Goal: Task Accomplishment & Management: Use online tool/utility

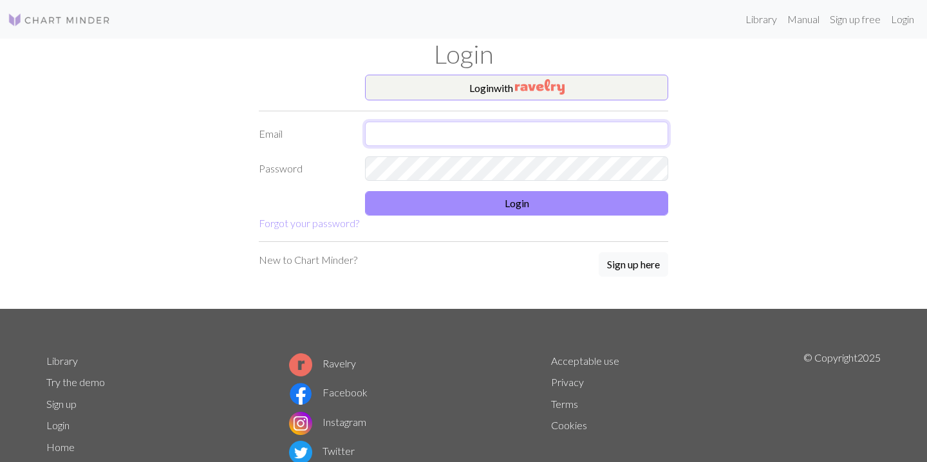
type input "[PERSON_NAME][EMAIL_ADDRESS][PERSON_NAME][DOMAIN_NAME]"
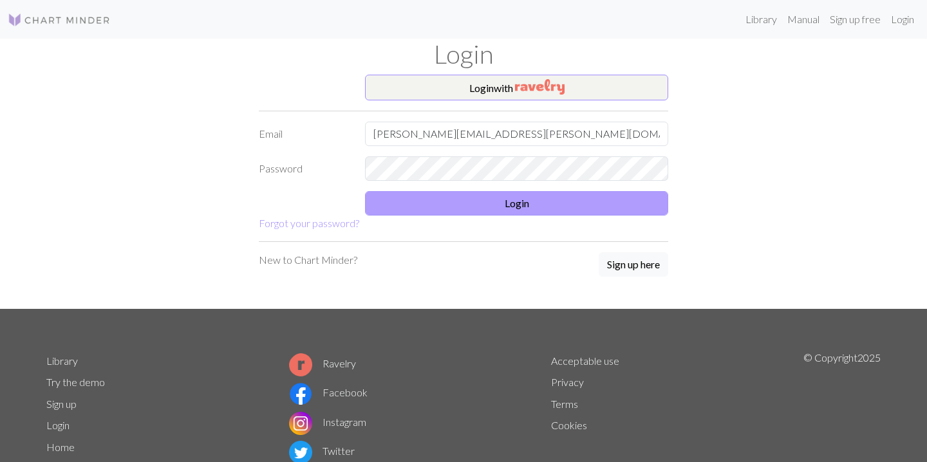
click at [464, 205] on button "Login" at bounding box center [516, 203] width 303 height 24
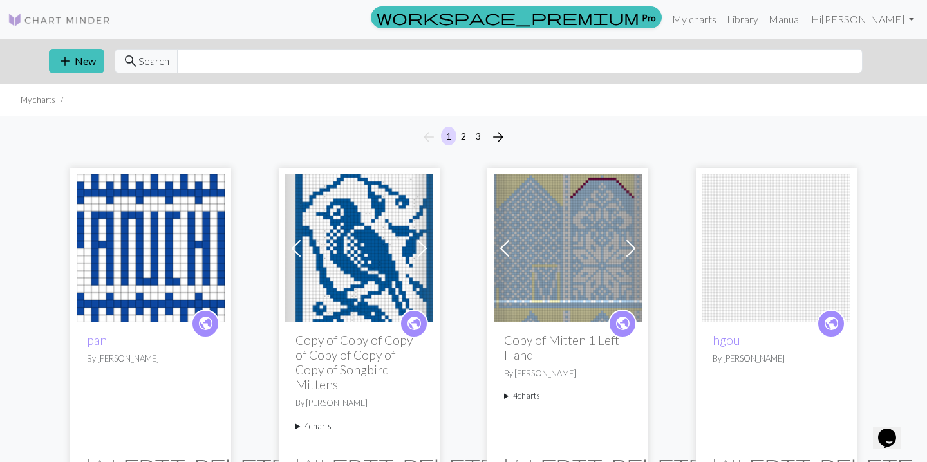
click at [160, 210] on img at bounding box center [151, 249] width 148 height 148
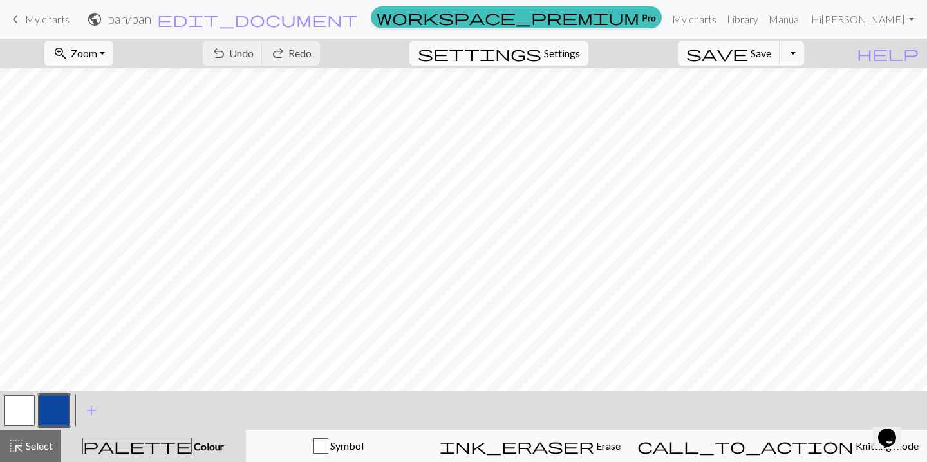
click at [314, 92] on div "zoom_in Zoom Zoom Fit all Fit width Fit height 50% 100% 150% 200% undo Undo Und…" at bounding box center [463, 251] width 927 height 424
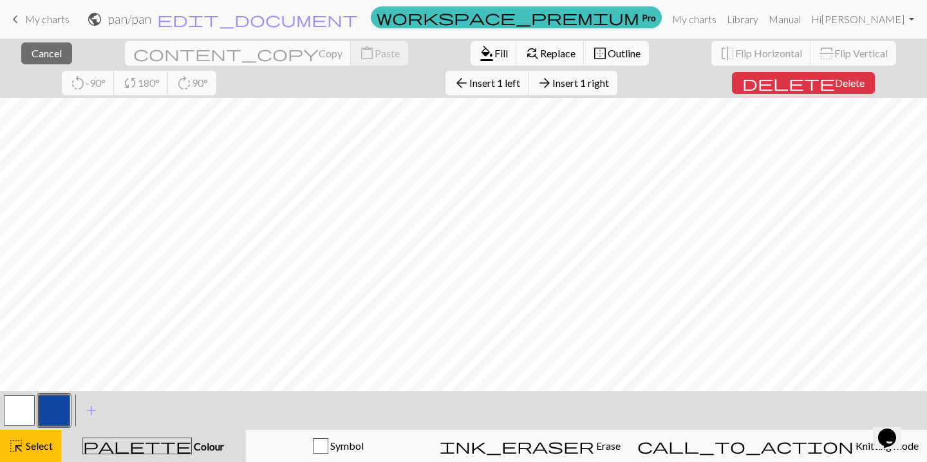
click at [552, 82] on span "Insert 1 right" at bounding box center [580, 83] width 57 height 12
click at [392, 90] on div "close Cancel content_copy Copy content_paste Paste format_color_fill Fill find_…" at bounding box center [463, 251] width 927 height 424
click at [552, 82] on span "Insert 1 right" at bounding box center [580, 83] width 57 height 12
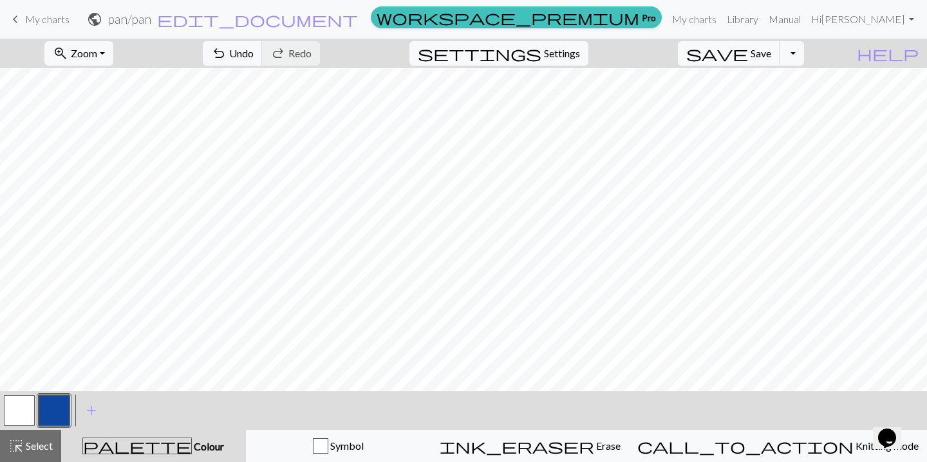
click at [506, 92] on div "zoom_in Zoom Zoom Fit all Fit width Fit height 50% 100% 150% 200% undo Undo Und…" at bounding box center [463, 251] width 927 height 424
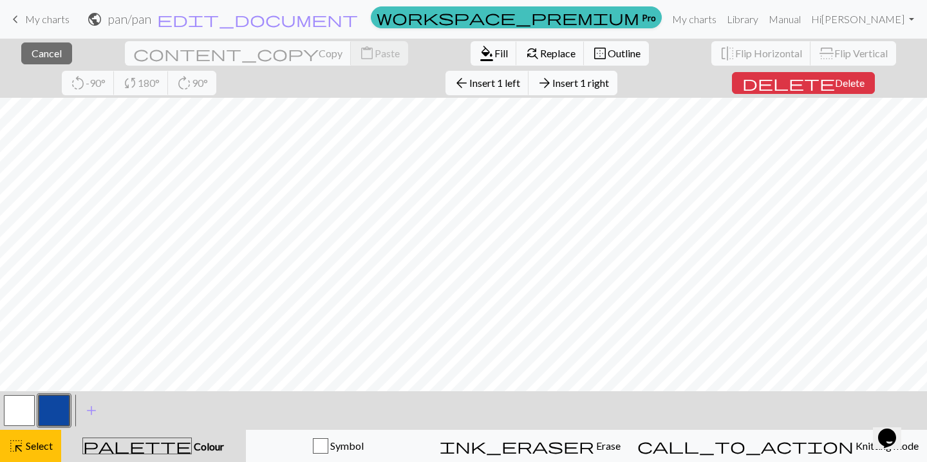
click at [552, 82] on span "Insert 1 right" at bounding box center [580, 83] width 57 height 12
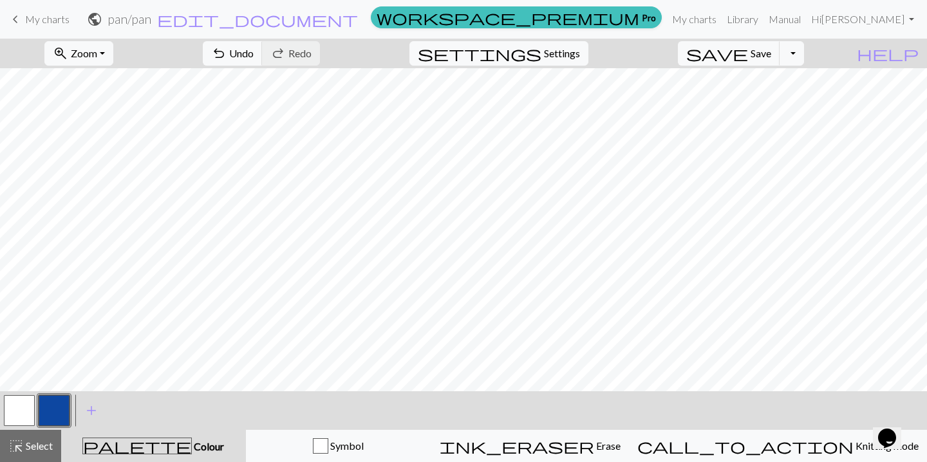
click at [565, 93] on div "zoom_in Zoom Zoom Fit all Fit width Fit height 50% 100% 150% 200% undo Undo Und…" at bounding box center [463, 251] width 927 height 424
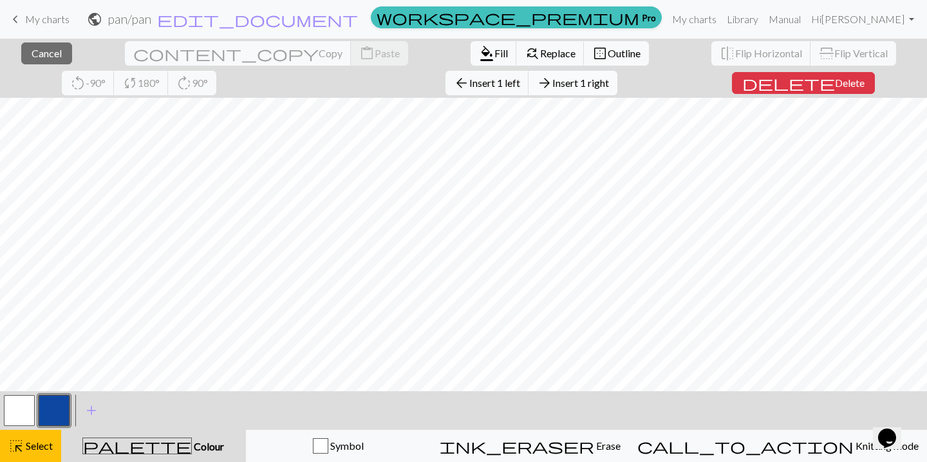
click at [552, 78] on span "Insert 1 right" at bounding box center [580, 83] width 57 height 12
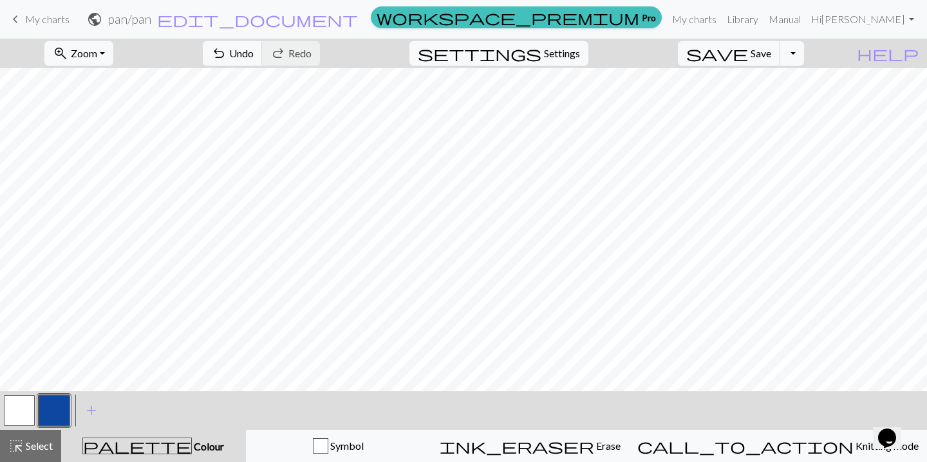
click at [644, 95] on div "zoom_in Zoom Zoom Fit all Fit width Fit height 50% 100% 150% 200% undo Undo Und…" at bounding box center [463, 251] width 927 height 424
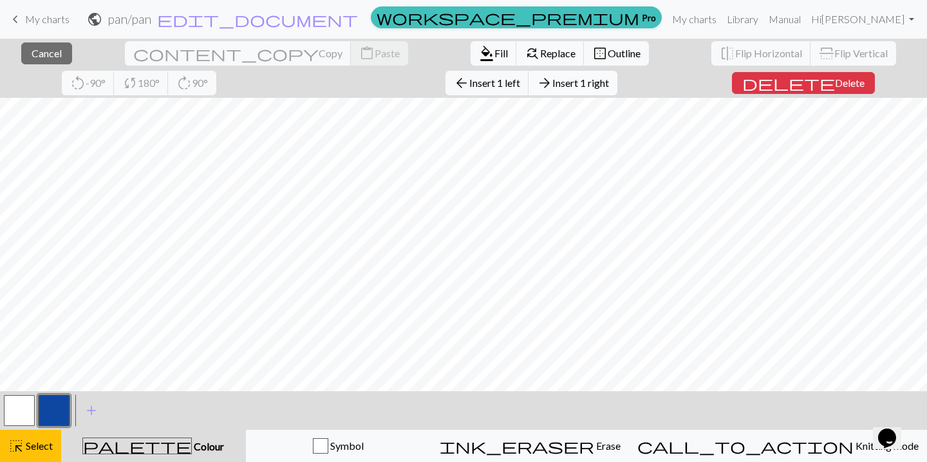
click at [552, 77] on span "Insert 1 right" at bounding box center [580, 83] width 57 height 12
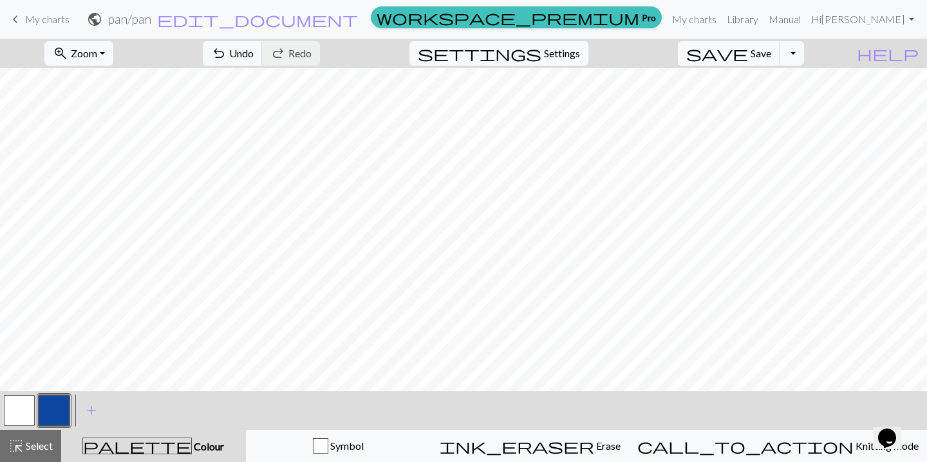
click at [207, 90] on div "zoom_in Zoom Zoom Fit all Fit width Fit height 50% 100% 150% 200% undo Undo Und…" at bounding box center [463, 251] width 927 height 424
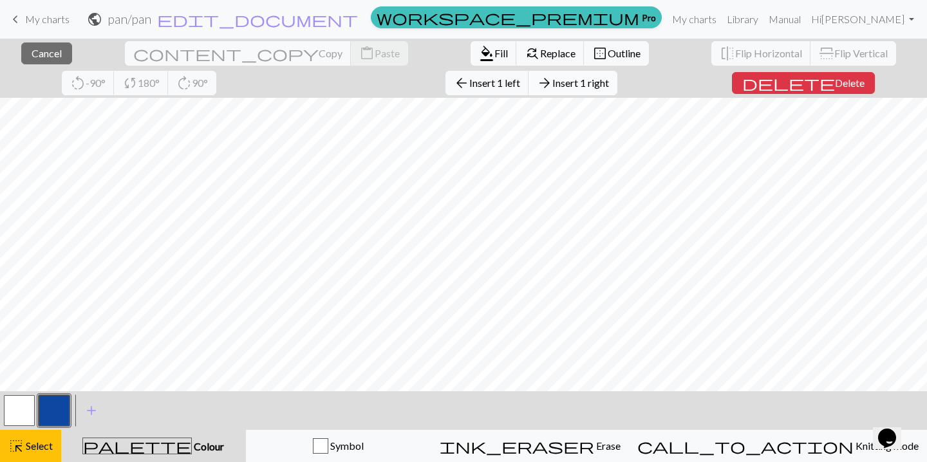
click at [552, 77] on span "Insert 1 right" at bounding box center [580, 83] width 57 height 12
click at [730, 93] on div "close Cancel content_copy Copy content_paste Paste format_color_fill Fill find_…" at bounding box center [463, 251] width 927 height 424
click at [552, 77] on span "Insert 1 right" at bounding box center [580, 83] width 57 height 12
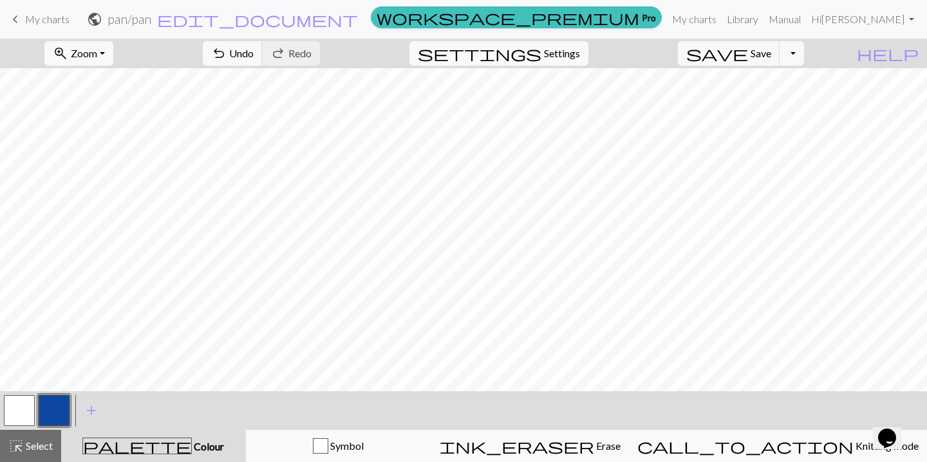
click at [12, 415] on button "button" at bounding box center [19, 410] width 31 height 31
click at [736, 92] on div "zoom_in Zoom Zoom Fit all Fit width Fit height 50% 100% 150% 200% undo Undo Und…" at bounding box center [463, 251] width 927 height 424
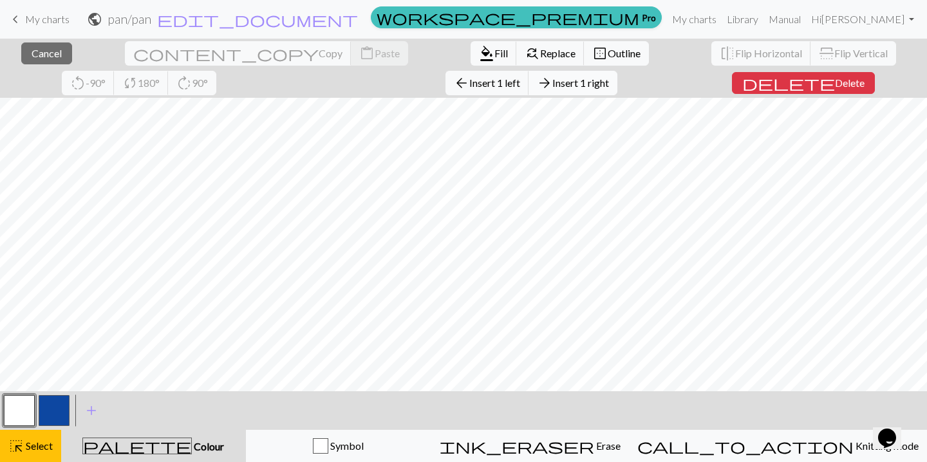
click at [529, 76] on button "arrow_forward Insert 1 right" at bounding box center [573, 83] width 89 height 24
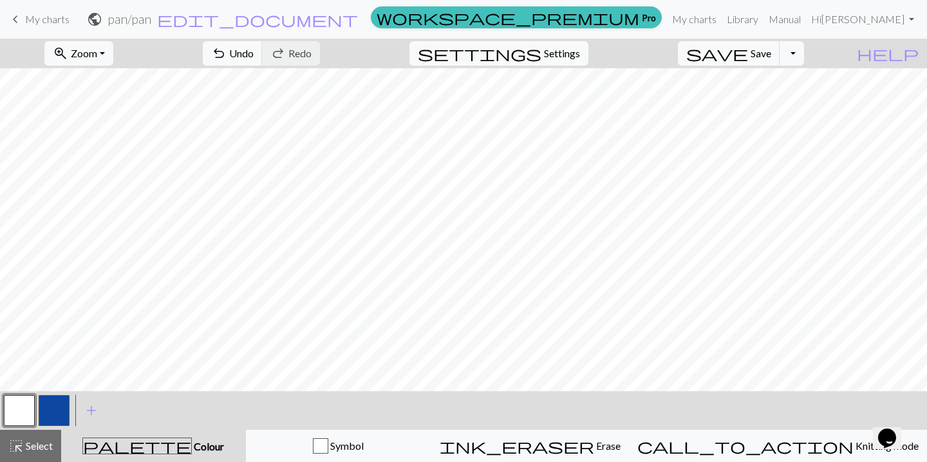
click at [178, 91] on div "zoom_in Zoom Zoom Fit all Fit width Fit height 50% 100% 150% 200% undo Undo Und…" at bounding box center [463, 251] width 927 height 424
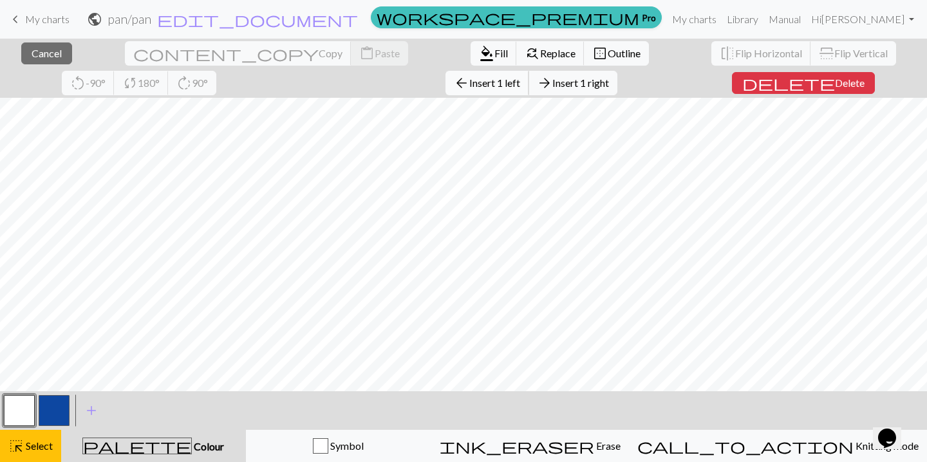
click at [469, 83] on span "Insert 1 left" at bounding box center [494, 83] width 51 height 12
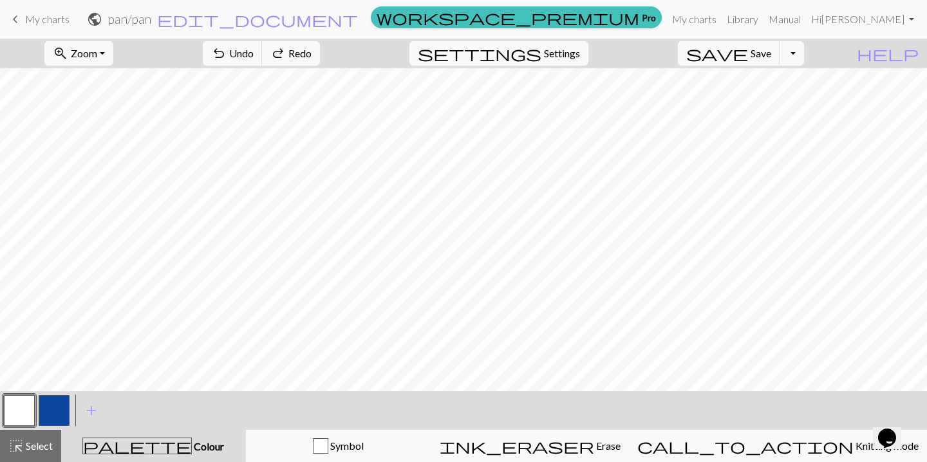
click at [173, 92] on div "zoom_in Zoom Zoom Fit all Fit width Fit height 50% 100% 150% 200% undo Undo Und…" at bounding box center [463, 251] width 927 height 424
click at [169, 91] on div "zoom_in Zoom Zoom Fit all Fit width Fit height 50% 100% 150% 200% undo Undo Und…" at bounding box center [463, 251] width 927 height 424
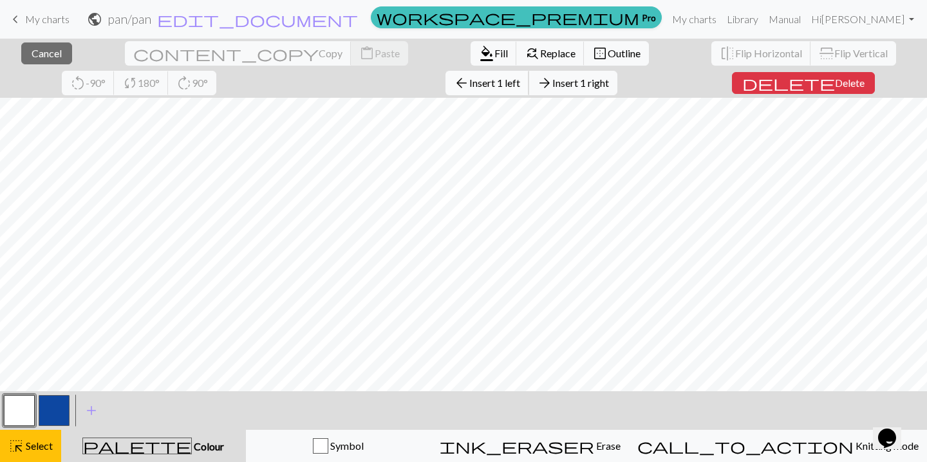
click at [469, 86] on span "Insert 1 left" at bounding box center [494, 83] width 51 height 12
click at [162, 91] on div "close Cancel content_copy Copy content_paste Paste format_color_fill Fill find_…" at bounding box center [463, 251] width 927 height 424
click at [469, 81] on span "Insert 1 left" at bounding box center [494, 83] width 51 height 12
click at [155, 93] on div "close Cancel content_copy Copy content_paste Paste format_color_fill Fill find_…" at bounding box center [463, 251] width 927 height 424
click at [469, 88] on span "Insert 1 left" at bounding box center [494, 83] width 51 height 12
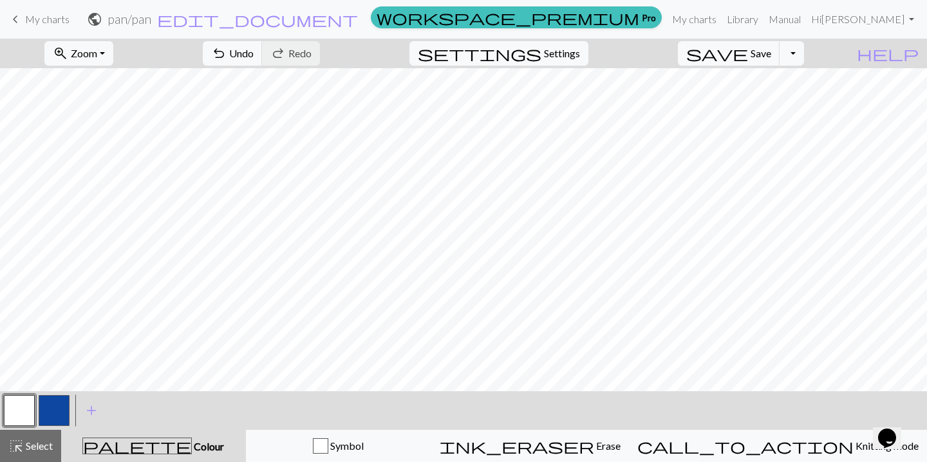
click at [779, 91] on div "zoom_in Zoom Zoom Fit all Fit width Fit height 50% 100% 150% 200% undo Undo Und…" at bounding box center [463, 251] width 927 height 424
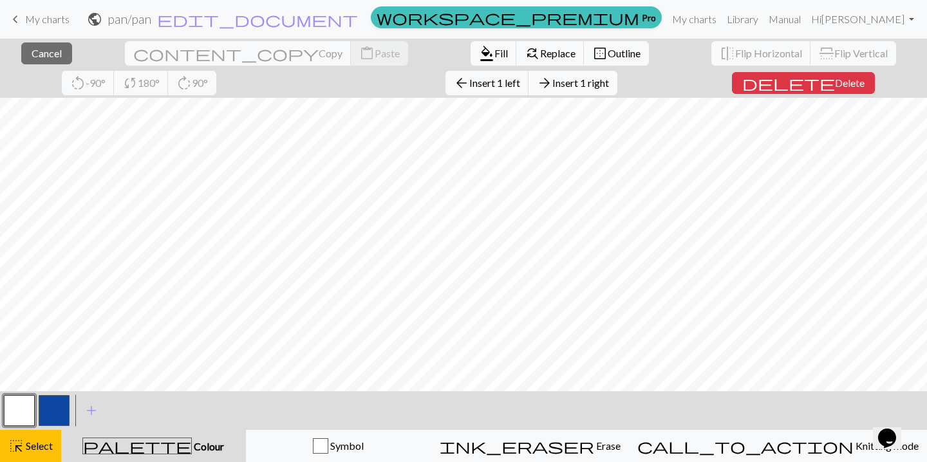
click at [552, 83] on span "Insert 1 right" at bounding box center [580, 83] width 57 height 12
click at [789, 92] on div "close Cancel content_copy Copy content_paste Paste format_color_fill Fill find_…" at bounding box center [463, 251] width 927 height 424
click at [552, 88] on span "Insert 1 right" at bounding box center [580, 83] width 57 height 12
click at [797, 94] on div "close Cancel content_copy Copy content_paste Paste format_color_fill Fill find_…" at bounding box center [463, 251] width 927 height 424
click at [552, 82] on span "Insert 1 right" at bounding box center [580, 83] width 57 height 12
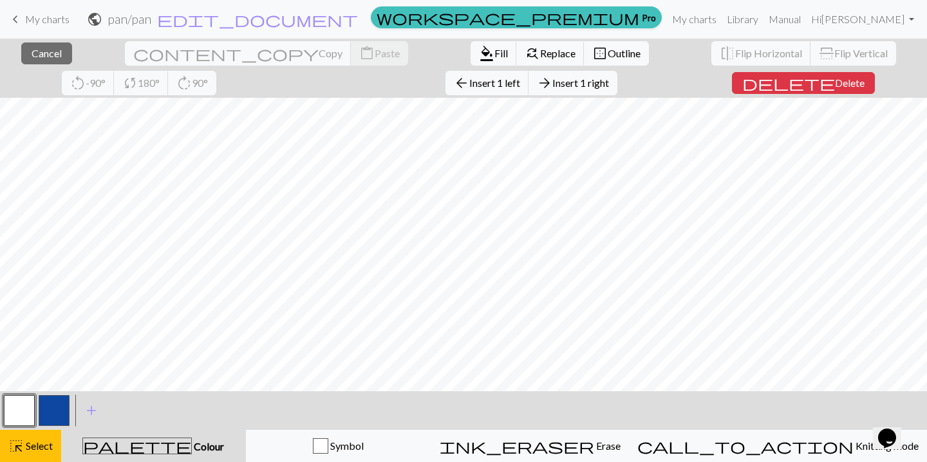
click at [809, 92] on div "close Cancel content_copy Copy content_paste Paste format_color_fill Fill find_…" at bounding box center [463, 251] width 927 height 424
click at [552, 87] on span "Insert 1 right" at bounding box center [580, 83] width 57 height 12
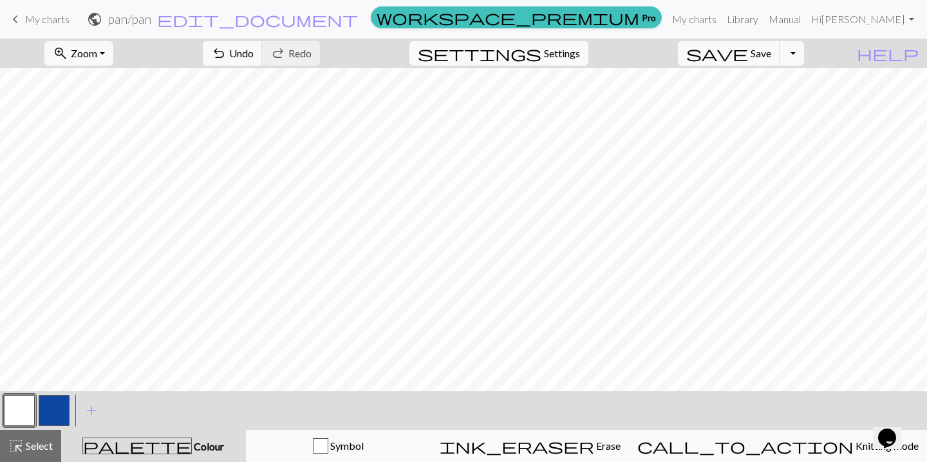
click at [112, 94] on div "zoom_in Zoom Zoom Fit all Fit width Fit height 50% 100% 150% 200% undo Undo Und…" at bounding box center [463, 251] width 927 height 424
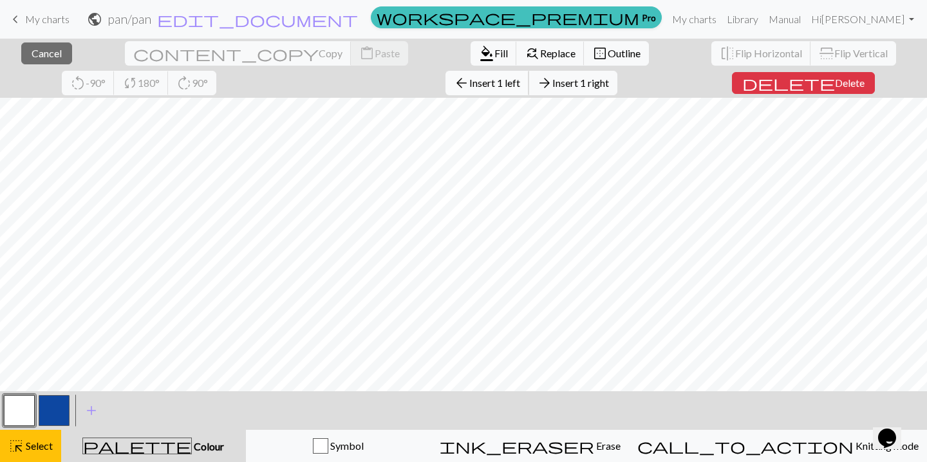
click at [469, 87] on span "Insert 1 left" at bounding box center [494, 83] width 51 height 12
click at [822, 91] on div "close Cancel content_copy Copy content_paste Paste format_color_fill Fill find_…" at bounding box center [463, 251] width 927 height 424
click at [552, 84] on span "Insert 1 right" at bounding box center [580, 83] width 57 height 12
click at [92, 90] on div "close Cancel content_copy Copy content_paste Paste format_color_fill Fill find_…" at bounding box center [463, 251] width 927 height 424
click at [469, 85] on span "Insert 1 left" at bounding box center [494, 83] width 51 height 12
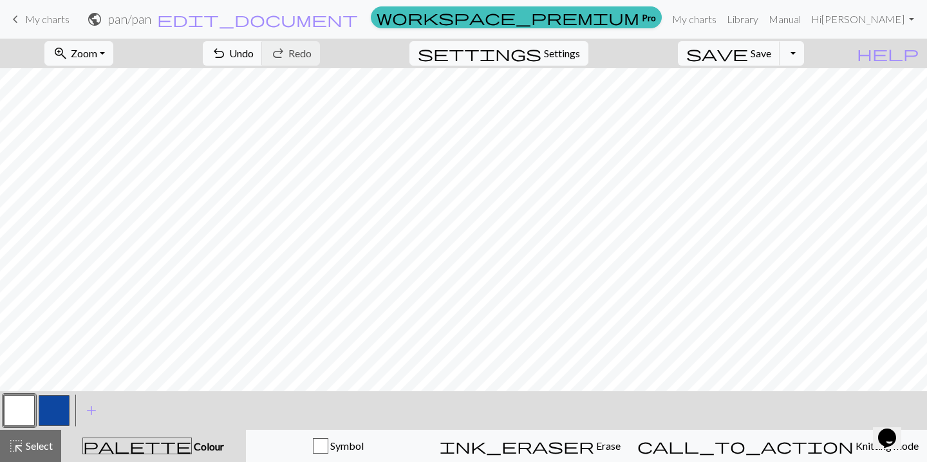
click at [842, 93] on div "zoom_in Zoom Zoom Fit all Fit width Fit height 50% 100% 150% 200% undo Undo Und…" at bounding box center [463, 251] width 927 height 424
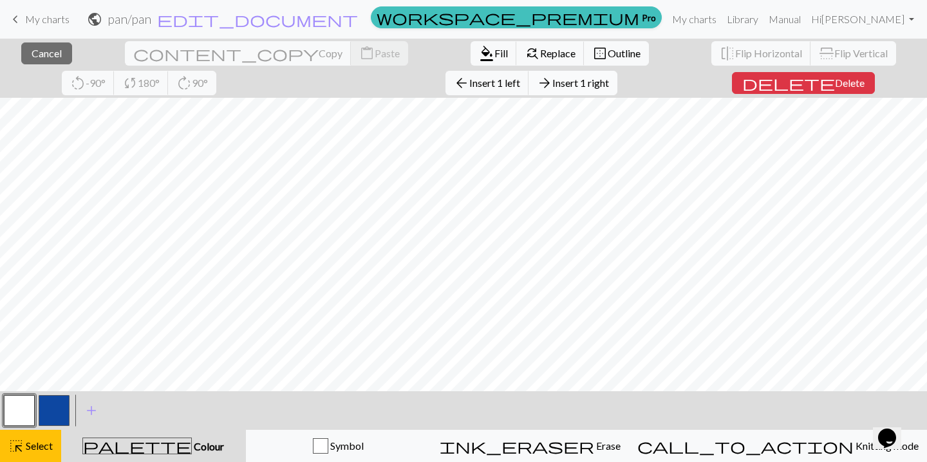
click at [552, 85] on span "Insert 1 right" at bounding box center [580, 83] width 57 height 12
click at [849, 91] on div "close Cancel content_copy Copy content_paste Paste format_color_fill Fill find_…" at bounding box center [463, 251] width 927 height 424
click at [552, 86] on span "Insert 1 right" at bounding box center [580, 83] width 57 height 12
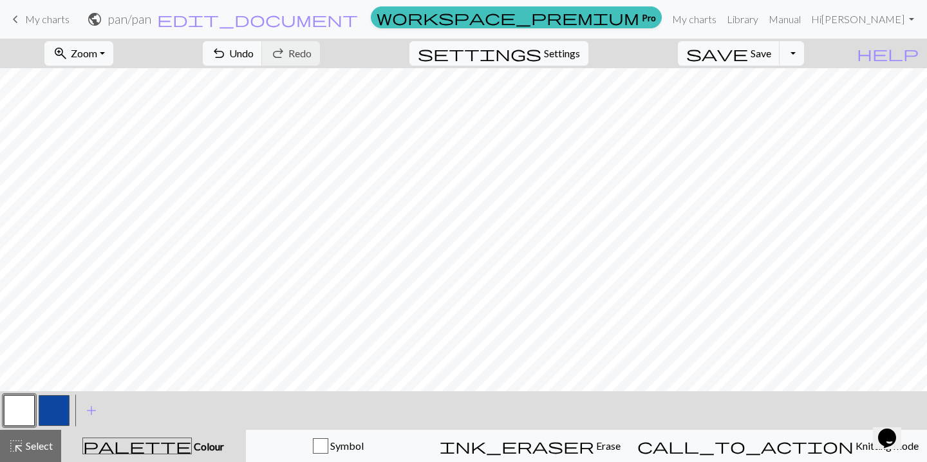
click at [66, 92] on div "zoom_in Zoom Zoom Fit all Fit width Fit height 50% 100% 150% 200% undo Undo Und…" at bounding box center [463, 251] width 927 height 424
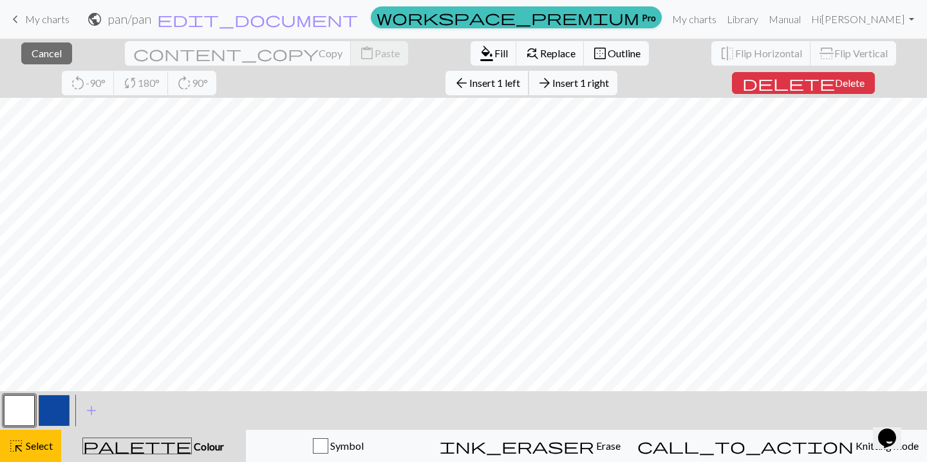
click at [469, 80] on span "Insert 1 left" at bounding box center [494, 83] width 51 height 12
click at [63, 91] on div "close Cancel content_copy Copy content_paste Paste format_color_fill Fill find_…" at bounding box center [463, 251] width 927 height 424
click at [469, 84] on span "Insert 1 left" at bounding box center [494, 83] width 51 height 12
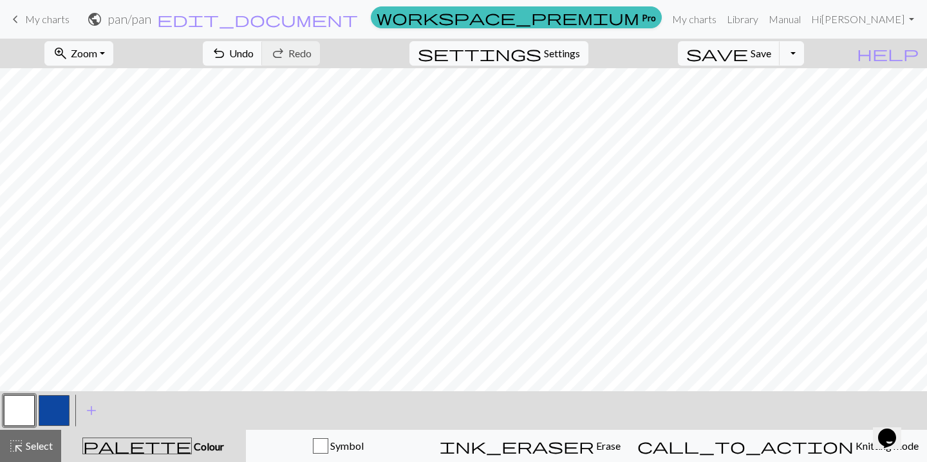
click at [874, 93] on div "zoom_in Zoom Zoom Fit all Fit width Fit height 50% 100% 150% 200% undo Undo Und…" at bounding box center [463, 251] width 927 height 424
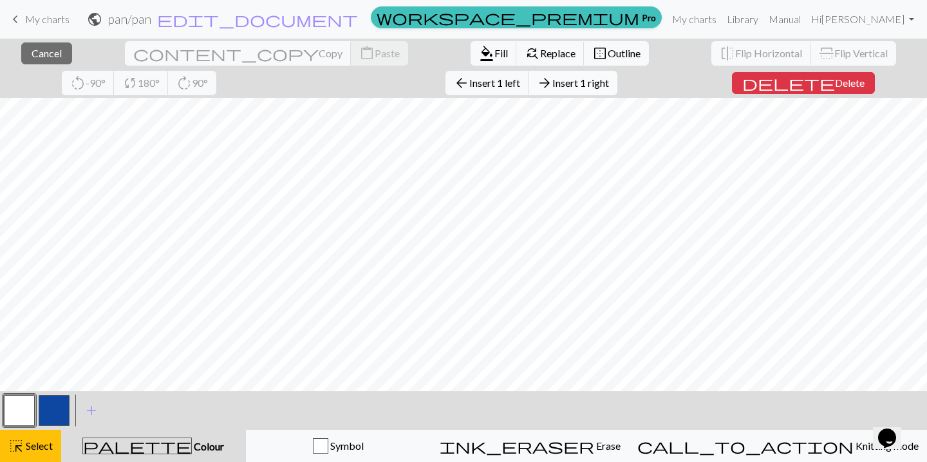
click at [552, 82] on span "Insert 1 right" at bounding box center [580, 83] width 57 height 12
click at [885, 94] on div "close Cancel content_copy Copy content_paste Paste format_color_fill Fill find_…" at bounding box center [463, 251] width 927 height 424
click at [552, 86] on span "Insert 1 right" at bounding box center [580, 83] width 57 height 12
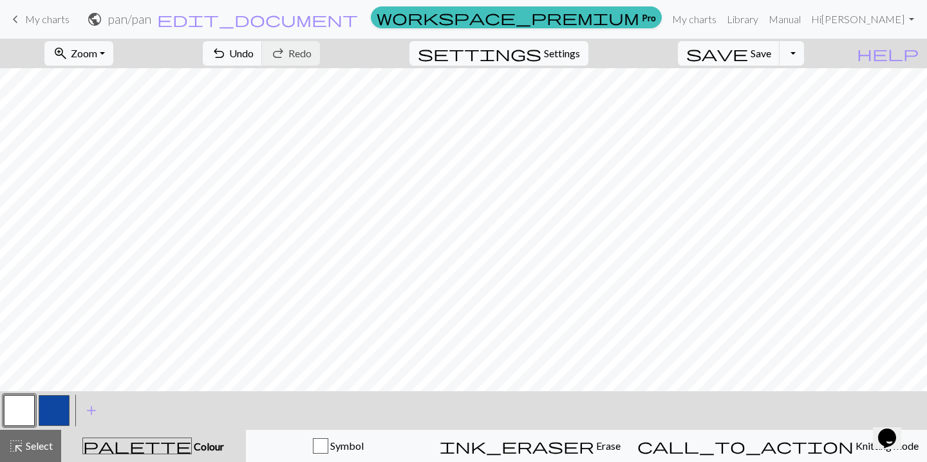
click at [33, 90] on div "zoom_in Zoom Zoom Fit all Fit width Fit height 50% 100% 150% 200% undo Undo Und…" at bounding box center [463, 251] width 927 height 424
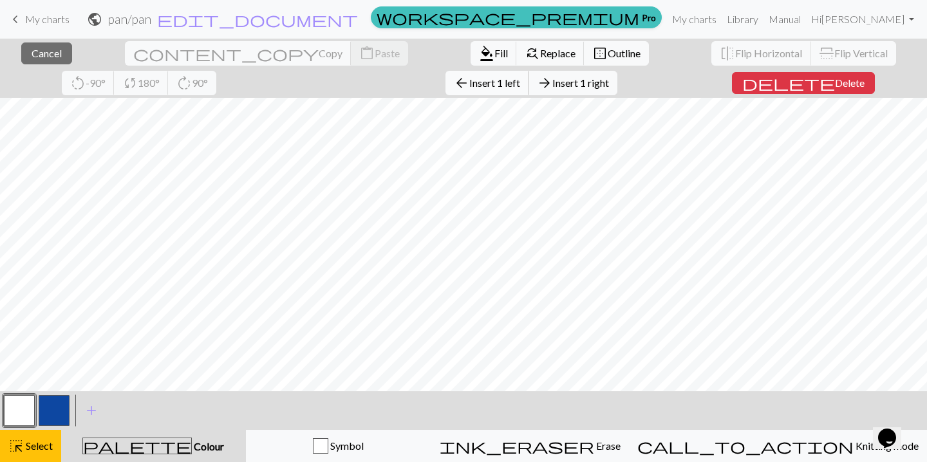
click at [446, 90] on button "arrow_back Insert 1 left" at bounding box center [488, 83] width 84 height 24
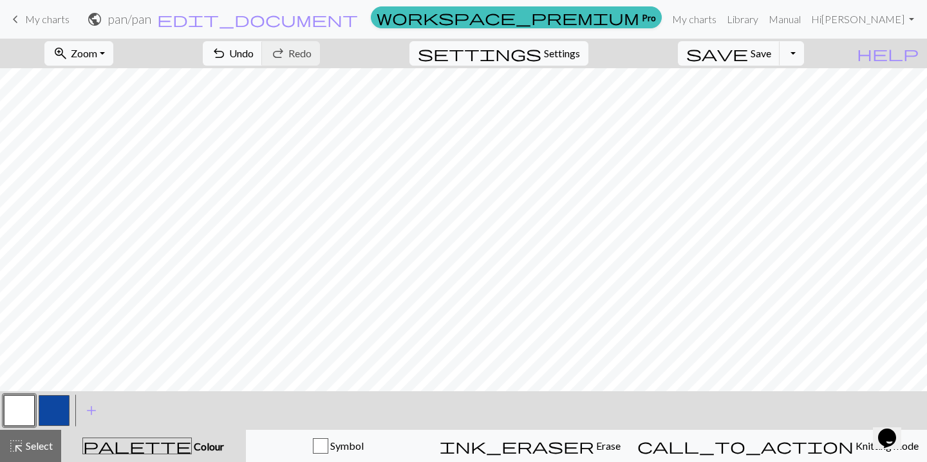
click at [57, 407] on button "button" at bounding box center [54, 410] width 31 height 31
click at [24, 430] on button "highlight_alt Select Select" at bounding box center [30, 446] width 61 height 32
click at [25, 411] on button "button" at bounding box center [19, 410] width 31 height 31
click at [23, 446] on span "highlight_alt" at bounding box center [15, 446] width 15 height 18
click at [59, 411] on button "button" at bounding box center [54, 410] width 31 height 31
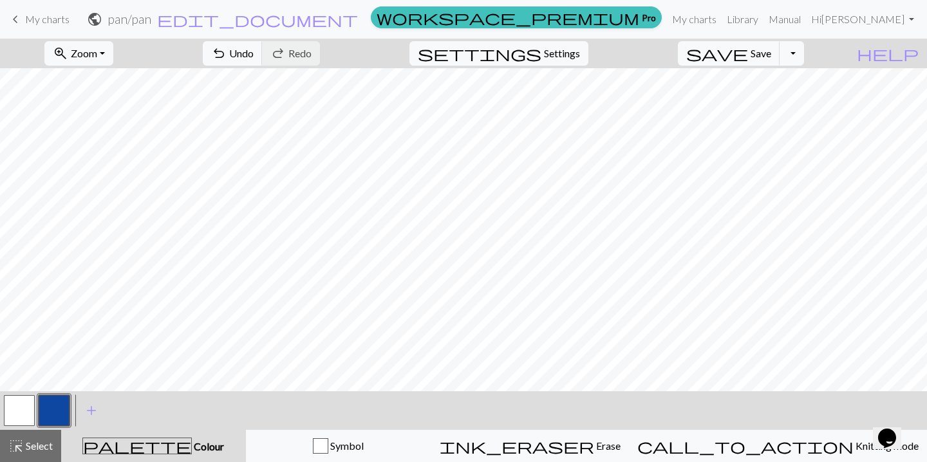
click at [25, 413] on button "button" at bounding box center [19, 410] width 31 height 31
click at [50, 403] on button "button" at bounding box center [54, 410] width 31 height 31
click at [28, 412] on button "button" at bounding box center [19, 410] width 31 height 31
click at [59, 403] on button "button" at bounding box center [54, 410] width 31 height 31
click at [28, 408] on button "button" at bounding box center [19, 410] width 31 height 31
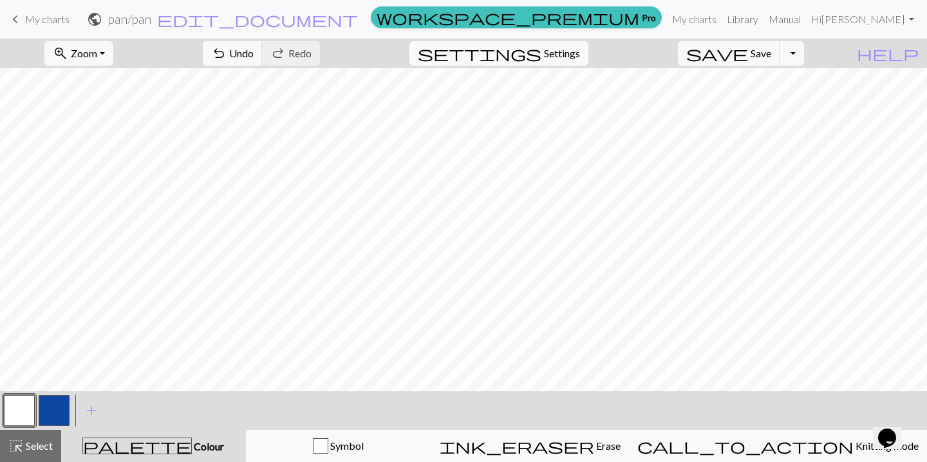
click at [54, 406] on button "button" at bounding box center [54, 410] width 31 height 31
click at [32, 410] on button "button" at bounding box center [19, 410] width 31 height 31
click at [59, 403] on button "button" at bounding box center [54, 410] width 31 height 31
click at [21, 415] on button "button" at bounding box center [19, 410] width 31 height 31
click at [50, 417] on button "button" at bounding box center [54, 410] width 31 height 31
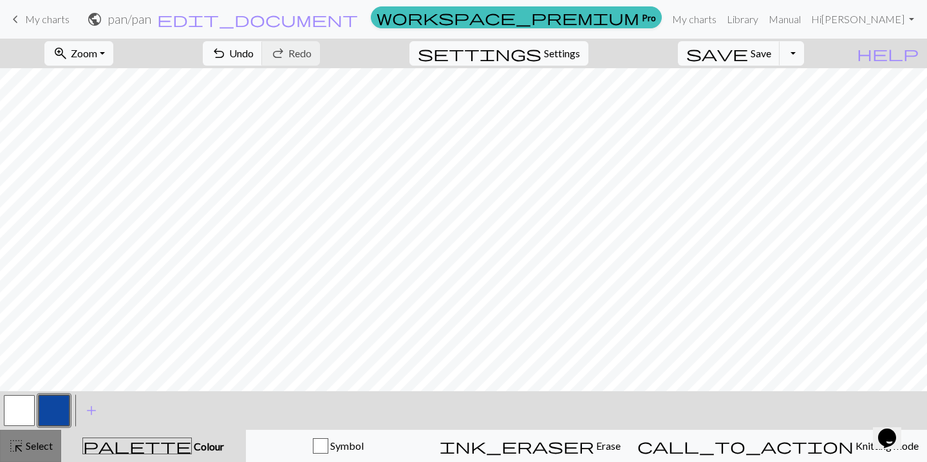
click at [53, 448] on span "Select" at bounding box center [38, 446] width 29 height 12
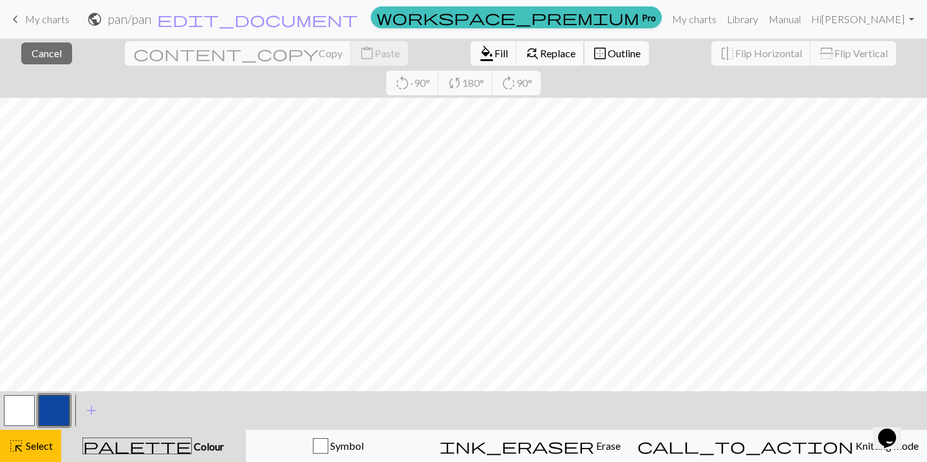
click at [540, 54] on span "Replace" at bounding box center [557, 53] width 35 height 12
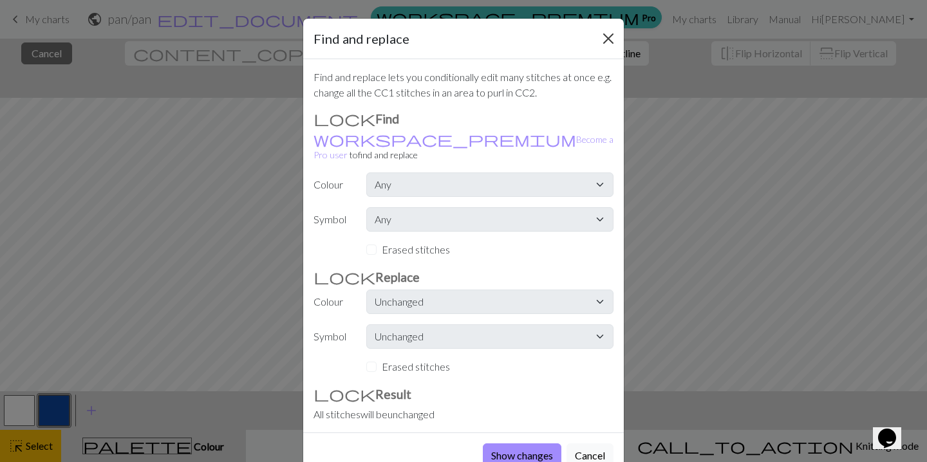
click at [606, 39] on button "Close" at bounding box center [608, 38] width 21 height 21
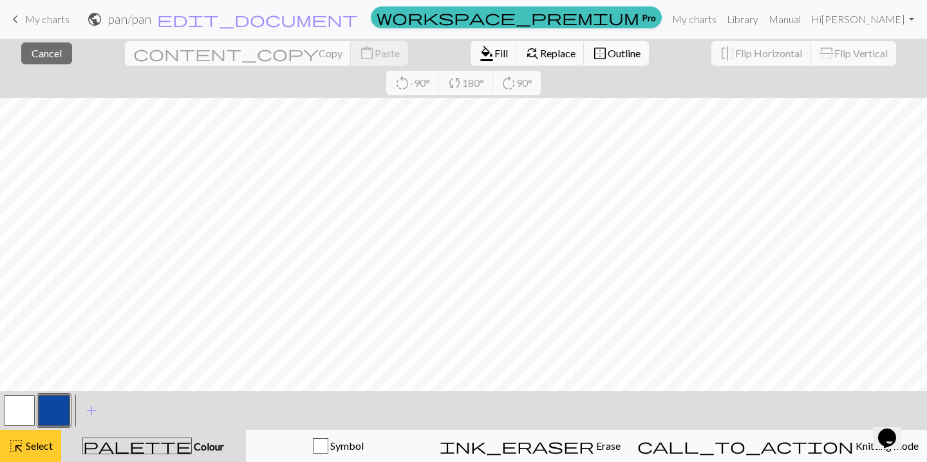
click at [38, 438] on button "highlight_alt Select Select" at bounding box center [30, 446] width 61 height 32
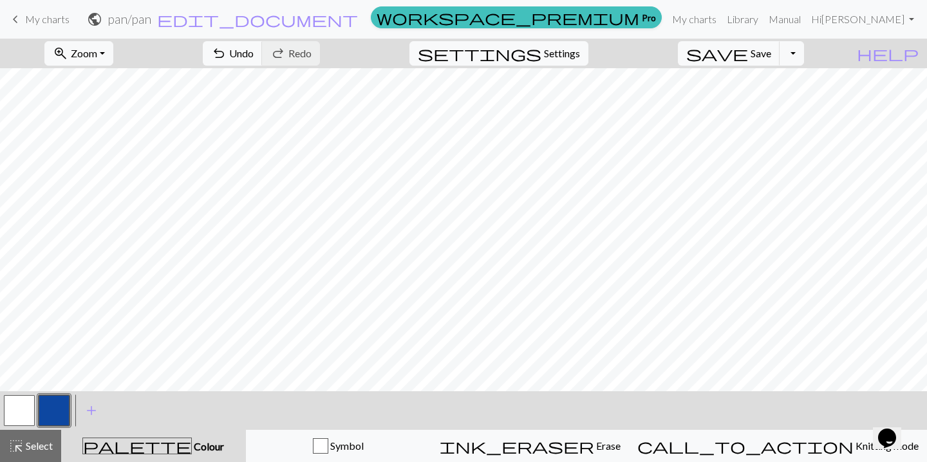
click at [26, 417] on button "button" at bounding box center [19, 410] width 31 height 31
click at [44, 415] on button "button" at bounding box center [54, 410] width 31 height 31
click at [22, 415] on button "button" at bounding box center [19, 410] width 31 height 31
click at [64, 407] on button "button" at bounding box center [54, 410] width 31 height 31
click at [14, 410] on button "button" at bounding box center [19, 410] width 31 height 31
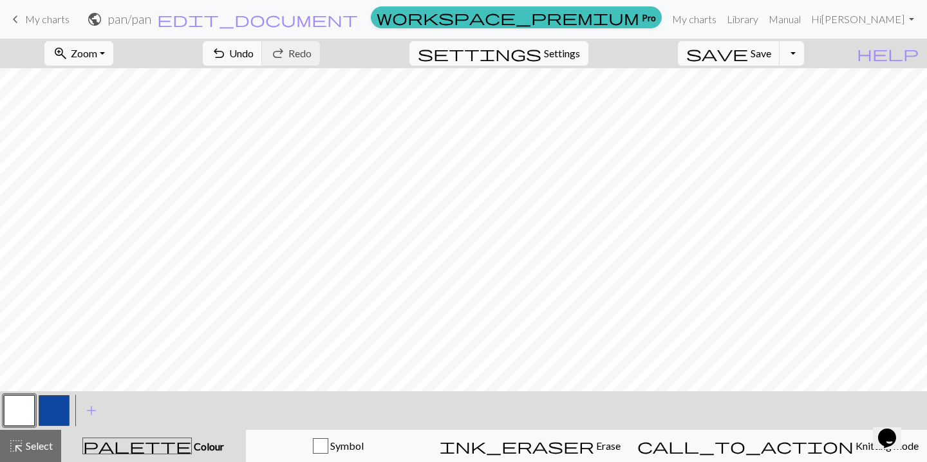
click at [61, 406] on button "button" at bounding box center [54, 410] width 31 height 31
click at [20, 408] on button "button" at bounding box center [19, 410] width 31 height 31
click at [53, 411] on button "button" at bounding box center [54, 410] width 31 height 31
click at [16, 415] on button "button" at bounding box center [19, 410] width 31 height 31
click at [59, 401] on button "button" at bounding box center [54, 410] width 31 height 31
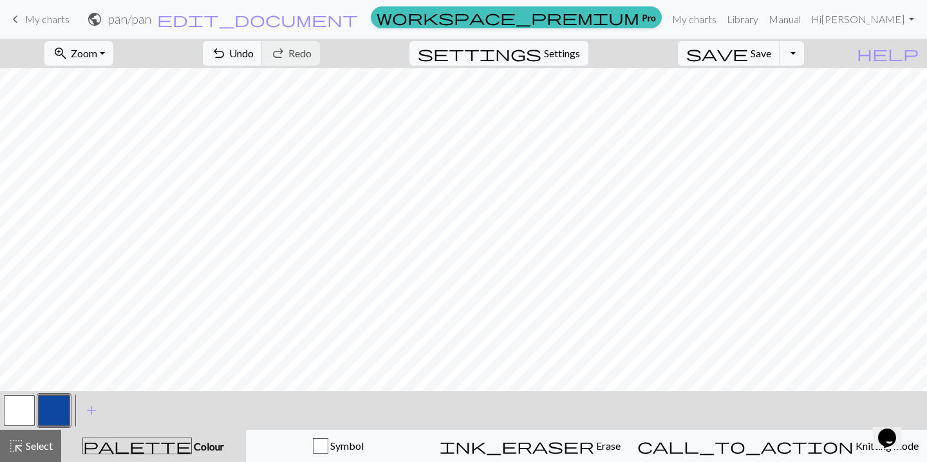
click at [20, 407] on button "button" at bounding box center [19, 410] width 31 height 31
click at [52, 404] on button "button" at bounding box center [54, 410] width 31 height 31
click at [16, 410] on button "button" at bounding box center [19, 410] width 31 height 31
click at [55, 401] on button "button" at bounding box center [54, 410] width 31 height 31
click at [16, 403] on button "button" at bounding box center [19, 410] width 31 height 31
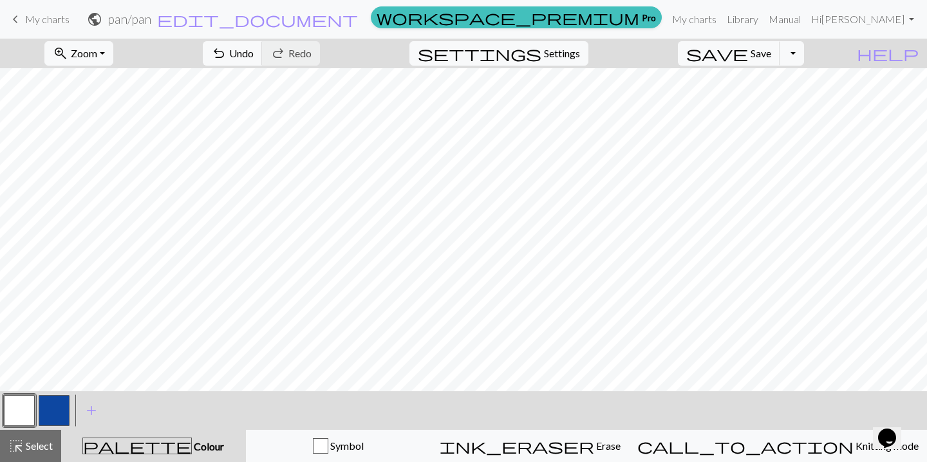
click at [53, 407] on button "button" at bounding box center [54, 410] width 31 height 31
click at [18, 407] on button "button" at bounding box center [19, 410] width 31 height 31
click at [51, 406] on button "button" at bounding box center [54, 410] width 31 height 31
click at [15, 410] on button "button" at bounding box center [19, 410] width 31 height 31
click at [60, 409] on button "button" at bounding box center [54, 410] width 31 height 31
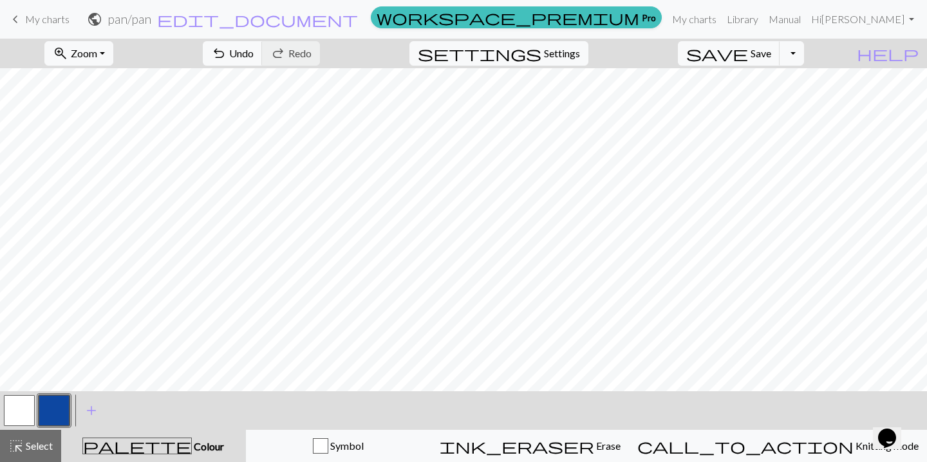
click at [20, 404] on button "button" at bounding box center [19, 410] width 31 height 31
click at [58, 409] on button "button" at bounding box center [54, 410] width 31 height 31
click at [22, 405] on button "button" at bounding box center [19, 410] width 31 height 31
click at [53, 409] on button "button" at bounding box center [54, 410] width 31 height 31
click at [19, 411] on button "button" at bounding box center [19, 410] width 31 height 31
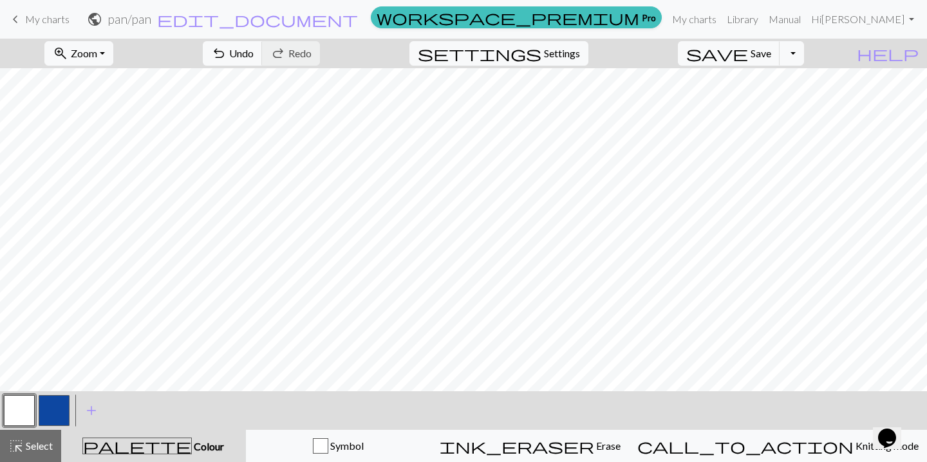
click at [59, 416] on button "button" at bounding box center [54, 410] width 31 height 31
click at [24, 402] on button "button" at bounding box center [19, 410] width 31 height 31
click at [62, 406] on button "button" at bounding box center [54, 410] width 31 height 31
click at [25, 411] on button "button" at bounding box center [19, 410] width 31 height 31
click at [44, 404] on button "button" at bounding box center [54, 410] width 31 height 31
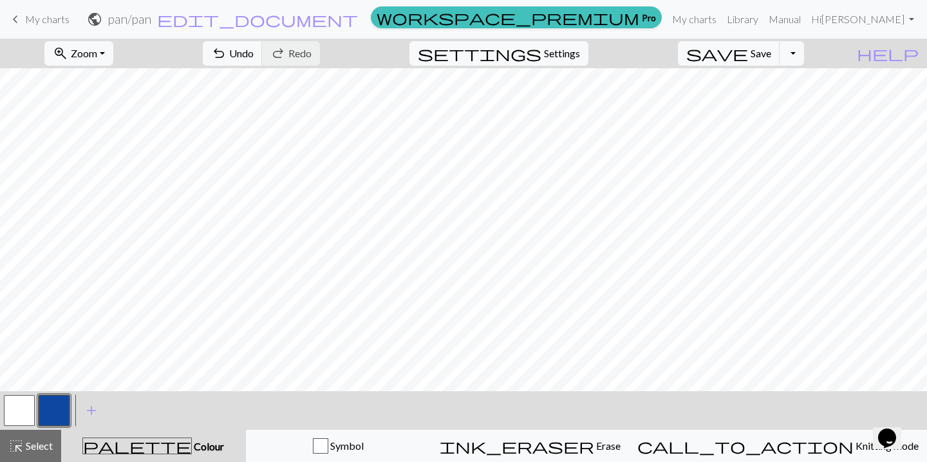
click at [13, 402] on button "button" at bounding box center [19, 410] width 31 height 31
click at [52, 415] on button "button" at bounding box center [54, 410] width 31 height 31
click at [16, 411] on button "button" at bounding box center [19, 410] width 31 height 31
click at [56, 410] on button "button" at bounding box center [54, 410] width 31 height 31
click at [23, 415] on button "button" at bounding box center [19, 410] width 31 height 31
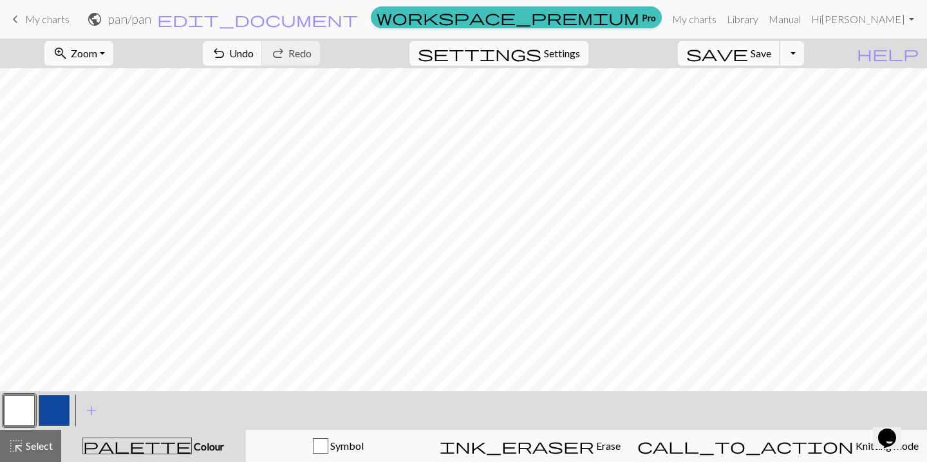
click at [748, 53] on span "save" at bounding box center [717, 53] width 62 height 18
click at [59, 403] on button "button" at bounding box center [54, 410] width 31 height 31
click at [20, 406] on button "button" at bounding box center [19, 410] width 31 height 31
click at [62, 410] on button "button" at bounding box center [54, 410] width 31 height 31
click at [19, 417] on button "button" at bounding box center [19, 410] width 31 height 31
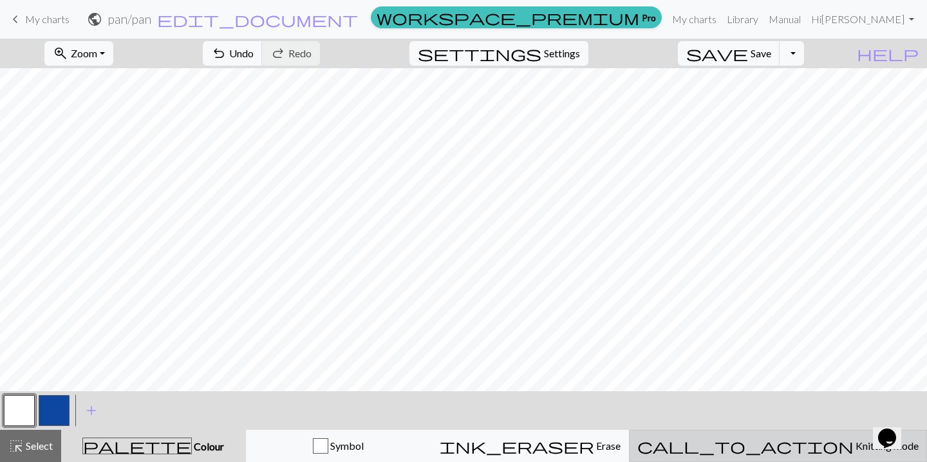
click at [854, 443] on span "Knitting mode" at bounding box center [886, 446] width 65 height 12
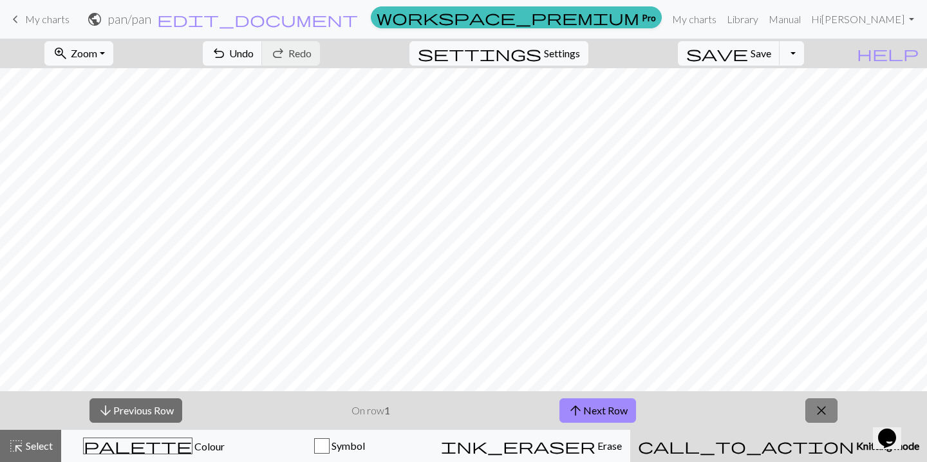
click at [824, 415] on span "close" at bounding box center [821, 411] width 15 height 18
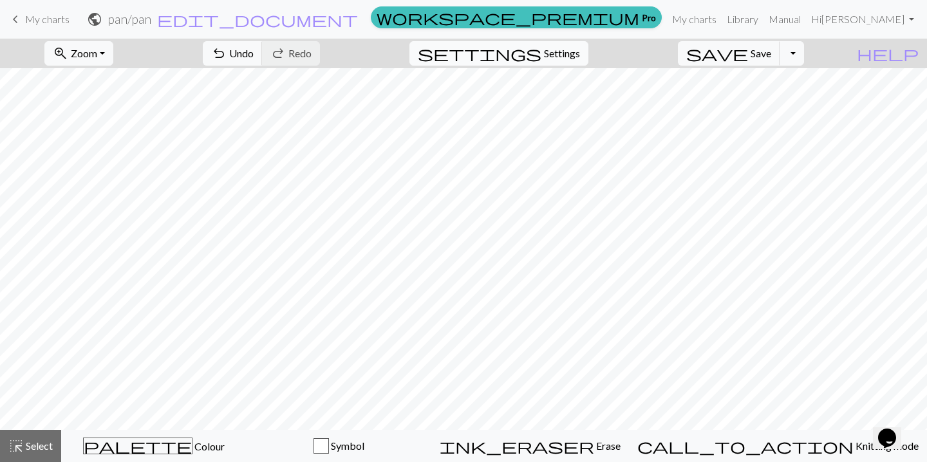
click at [574, 52] on span "Settings" at bounding box center [562, 53] width 36 height 15
select select "aran"
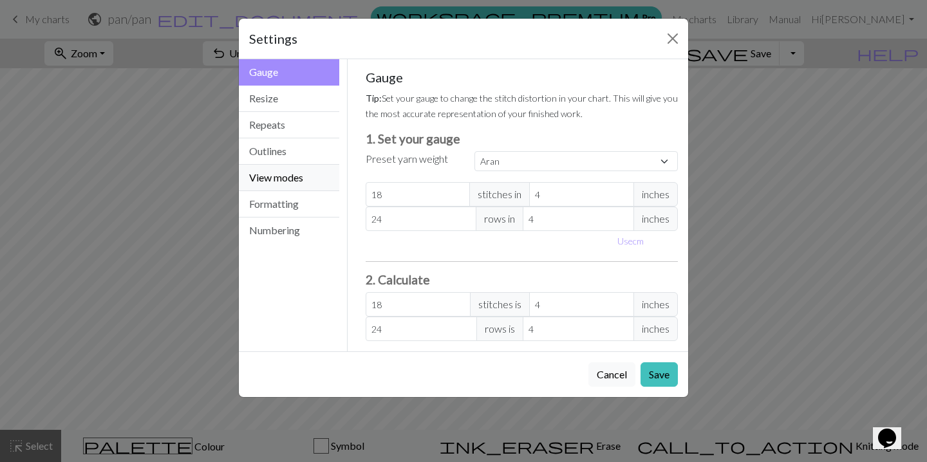
click at [275, 178] on button "View modes" at bounding box center [289, 178] width 100 height 26
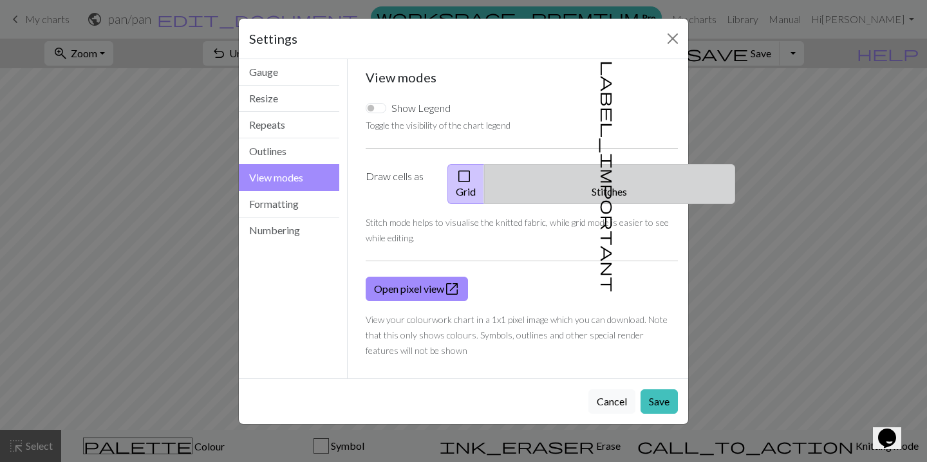
click at [623, 183] on button "label_important Stitches" at bounding box center [609, 184] width 251 height 40
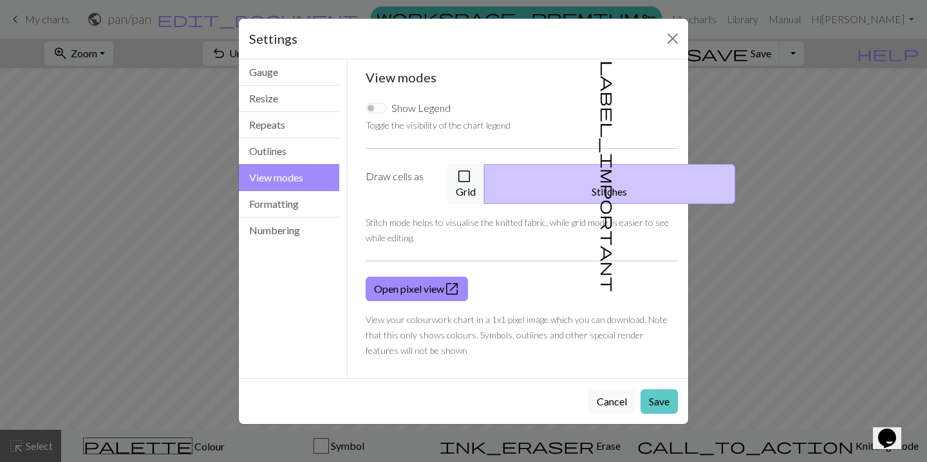
click at [663, 390] on button "Save" at bounding box center [659, 402] width 37 height 24
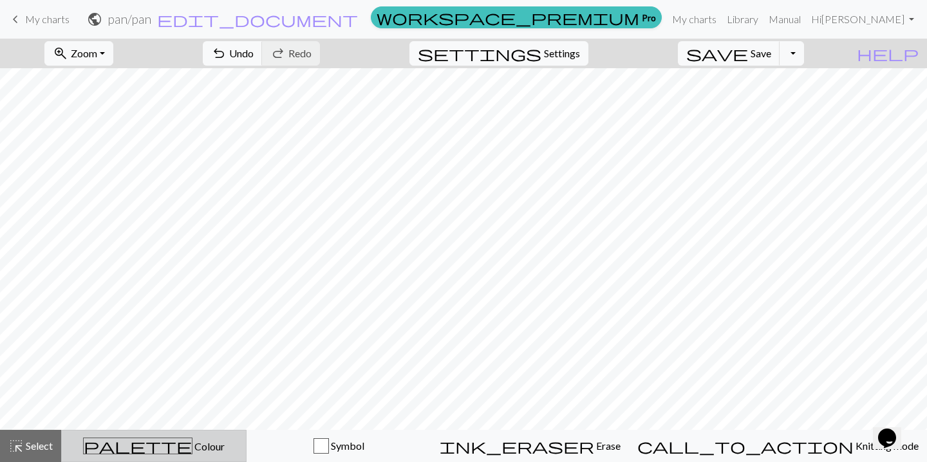
click at [140, 450] on div "palette Colour Colour" at bounding box center [154, 446] width 169 height 17
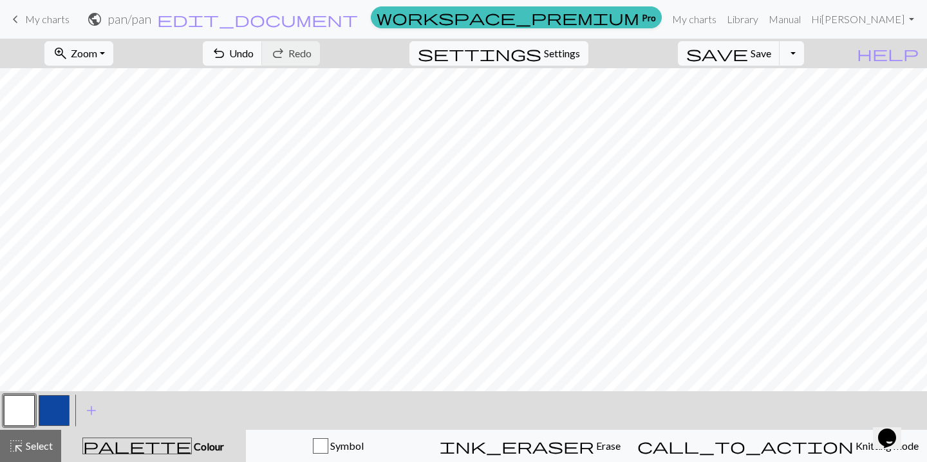
click at [56, 406] on button "button" at bounding box center [54, 410] width 31 height 31
click at [576, 53] on span "Settings" at bounding box center [562, 53] width 36 height 15
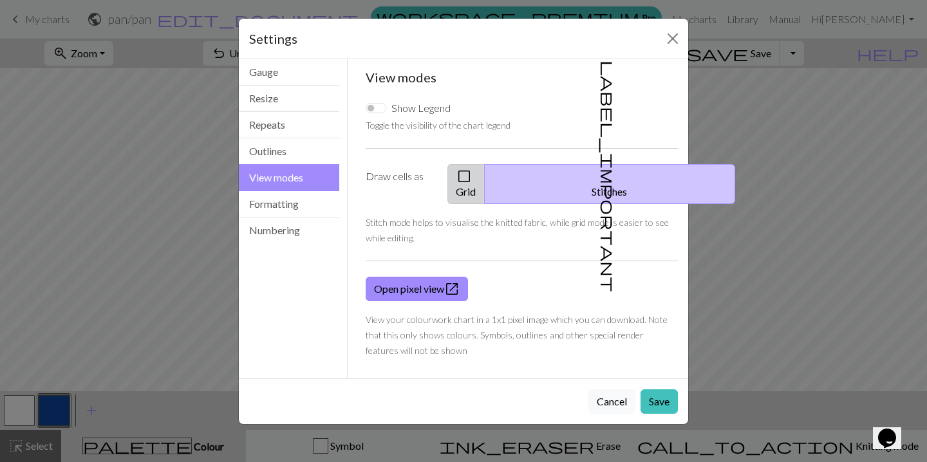
click at [485, 180] on button "check_box_outline_blank Grid" at bounding box center [466, 184] width 37 height 40
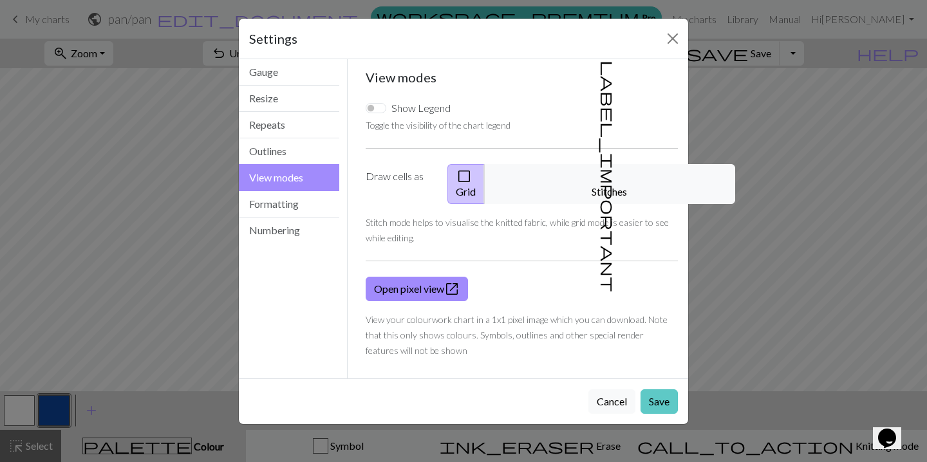
click at [666, 390] on button "Save" at bounding box center [659, 402] width 37 height 24
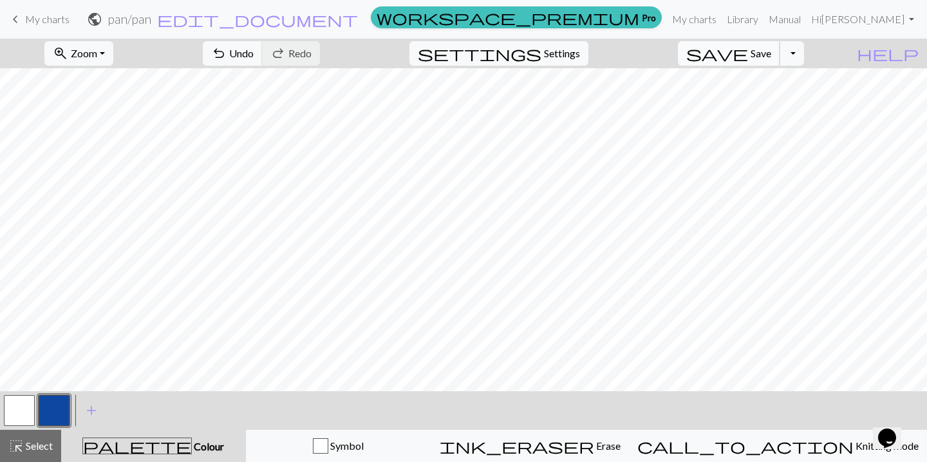
click at [771, 50] on span "Save" at bounding box center [761, 53] width 21 height 12
click at [804, 54] on button "Toggle Dropdown" at bounding box center [792, 53] width 24 height 24
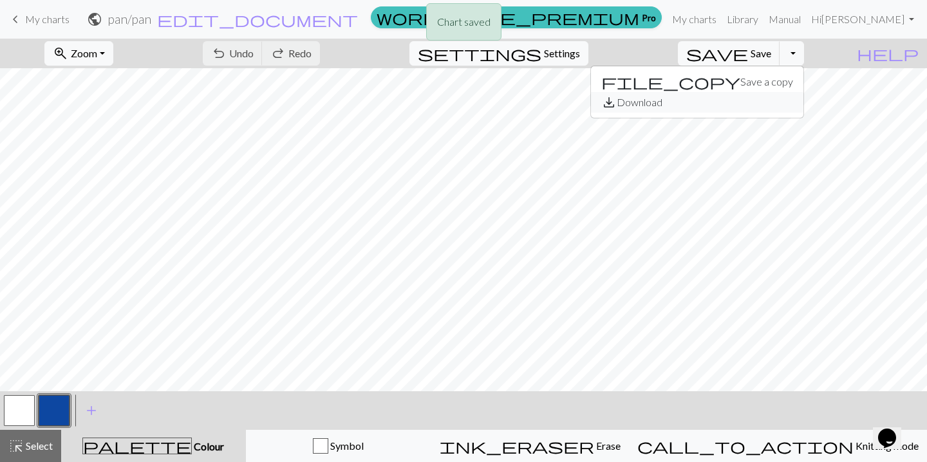
click at [775, 104] on button "save_alt Download" at bounding box center [697, 102] width 212 height 21
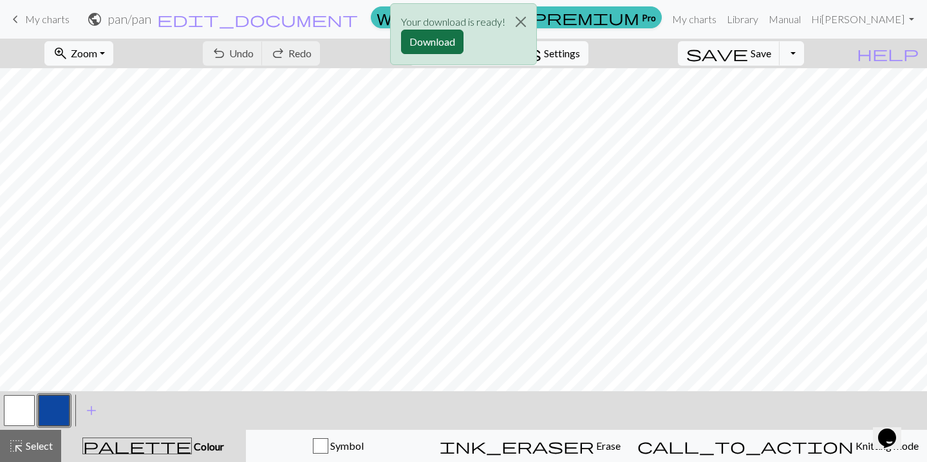
click at [427, 44] on button "Download" at bounding box center [432, 42] width 62 height 24
